Goal: Find specific page/section: Find specific page/section

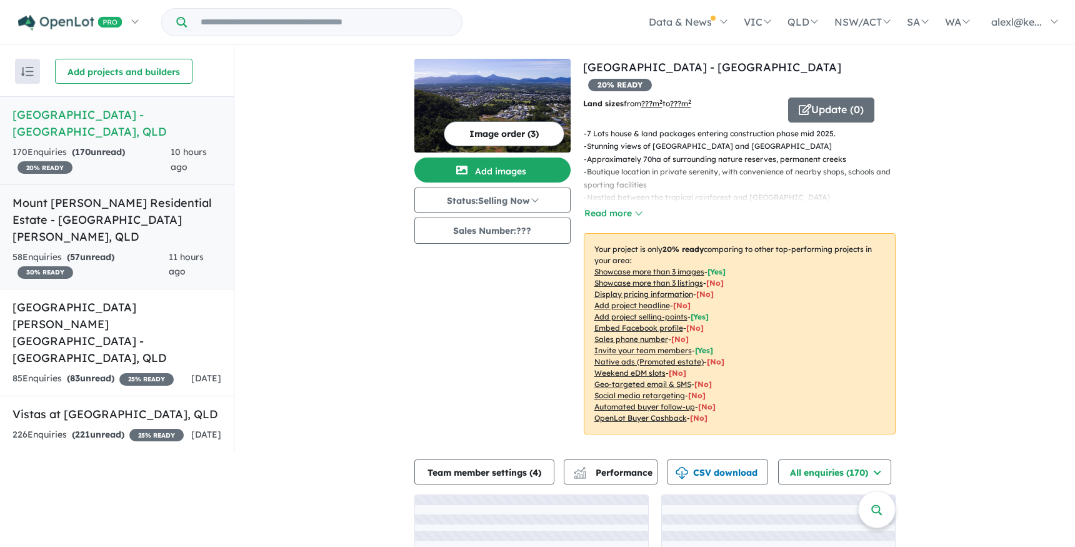
click at [89, 202] on h5 "Mount [PERSON_NAME] Residential Estate - [GEOGRAPHIC_DATA][PERSON_NAME] , [GEOG…" at bounding box center [116, 219] width 209 height 51
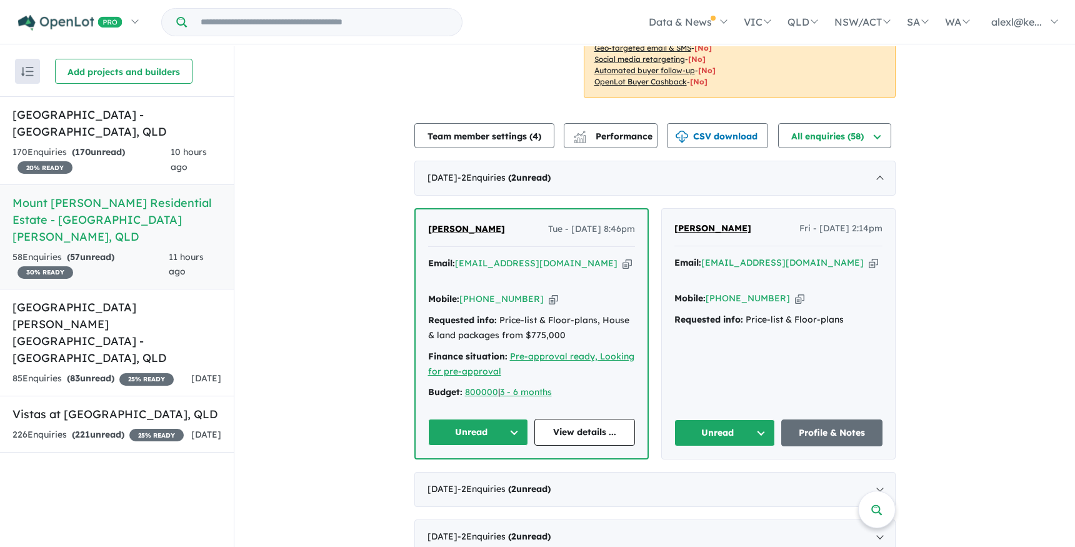
scroll to position [322, 0]
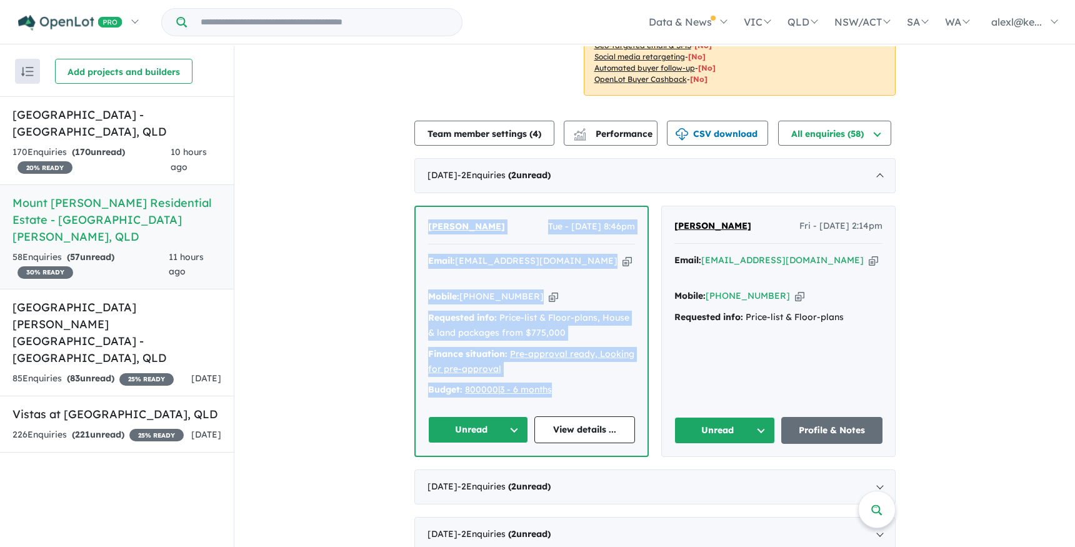
drag, startPoint x: 562, startPoint y: 393, endPoint x: 394, endPoint y: 226, distance: 237.3
copy div "[PERSON_NAME] Tue - [DATE] 8:46pm Email: [EMAIL_ADDRESS][DOMAIN_NAME] Copied! M…"
click at [67, 122] on h5 "[GEOGRAPHIC_DATA] - [GEOGRAPHIC_DATA] , [GEOGRAPHIC_DATA]" at bounding box center [116, 123] width 209 height 34
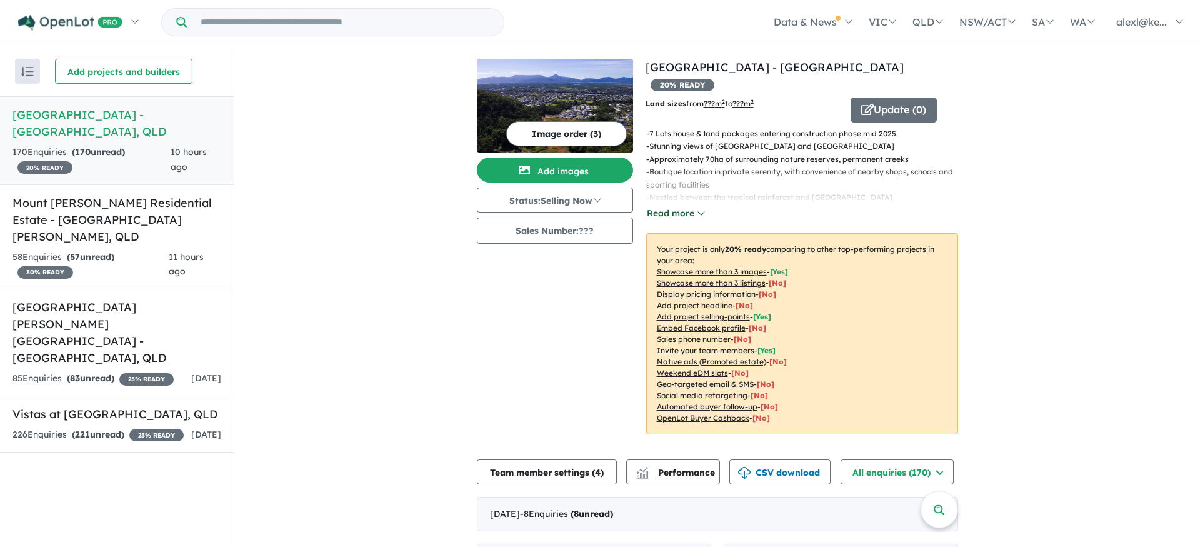
click at [692, 206] on button "Read more" at bounding box center [675, 213] width 59 height 14
